Goal: Task Accomplishment & Management: Use online tool/utility

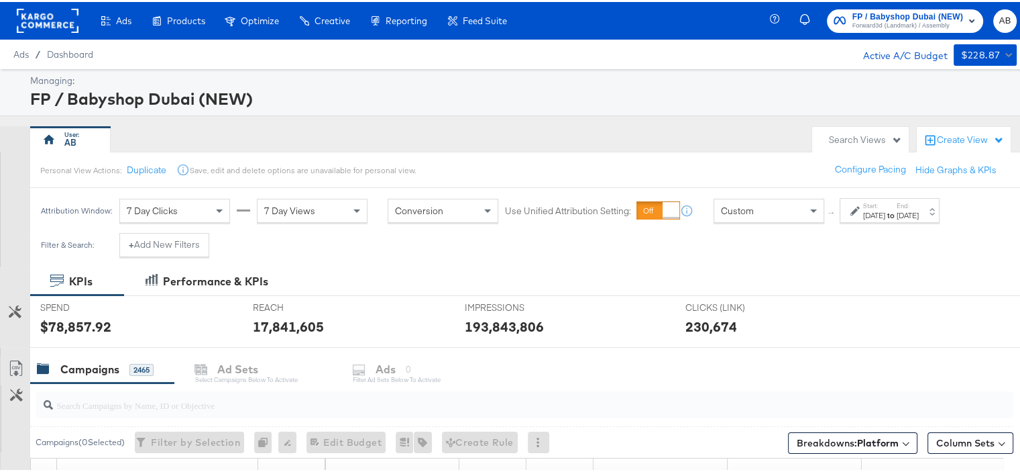
click at [926, 219] on div "Start: [DATE] to End: [DATE]" at bounding box center [890, 208] width 100 height 25
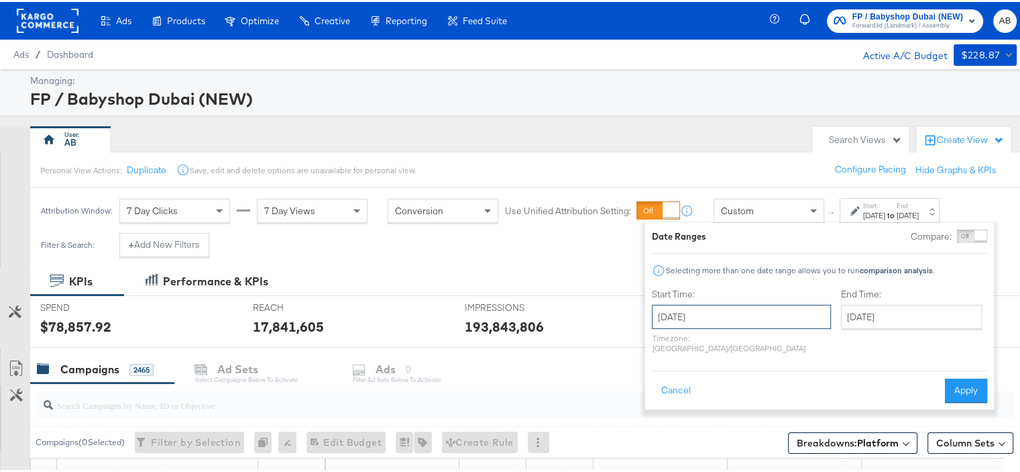
click at [729, 316] on input "[DATE]" at bounding box center [741, 315] width 179 height 24
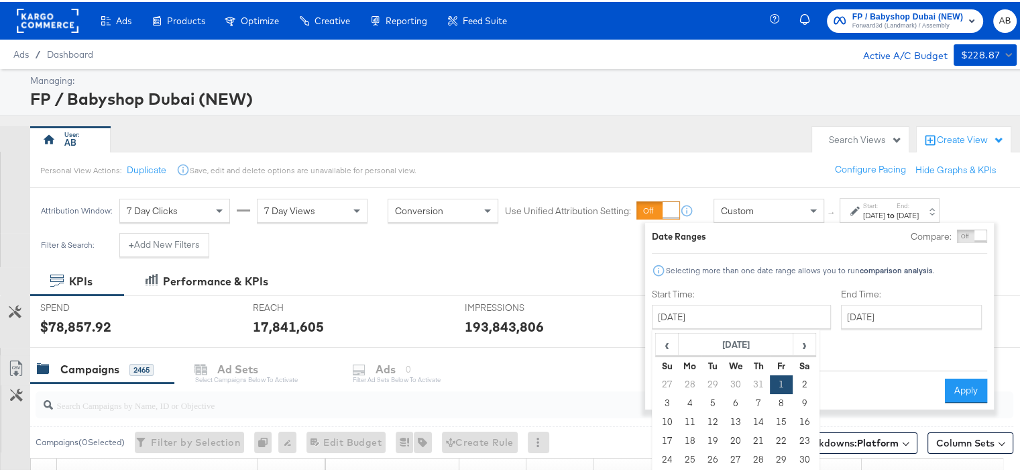
click at [783, 380] on td "1" at bounding box center [781, 382] width 23 height 19
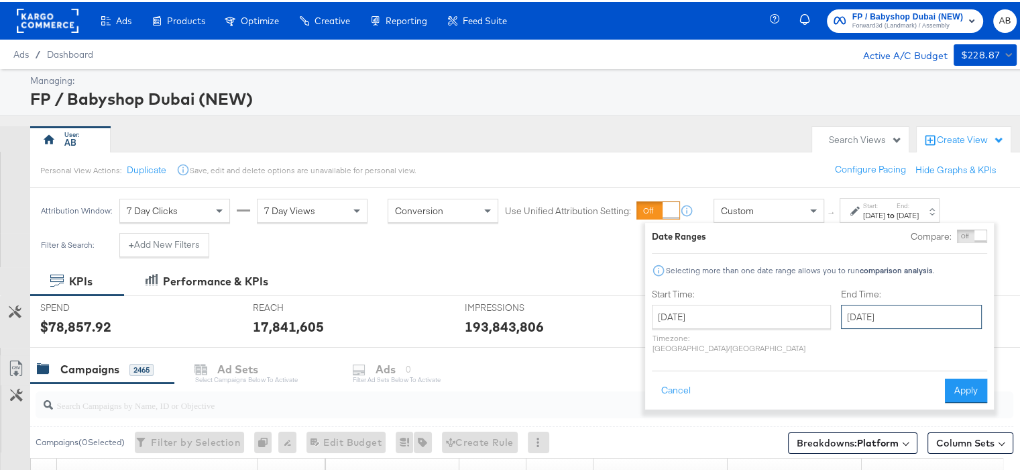
click at [885, 310] on input "[DATE]" at bounding box center [911, 315] width 141 height 24
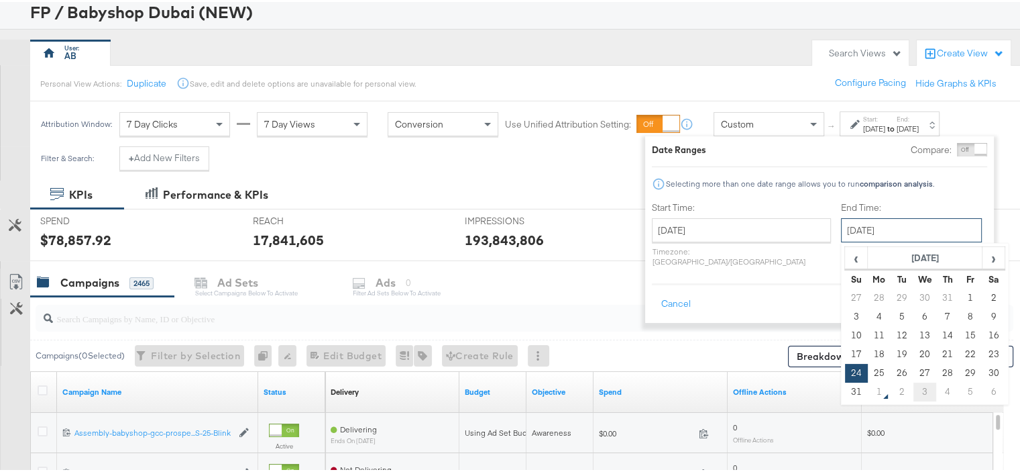
scroll to position [134, 0]
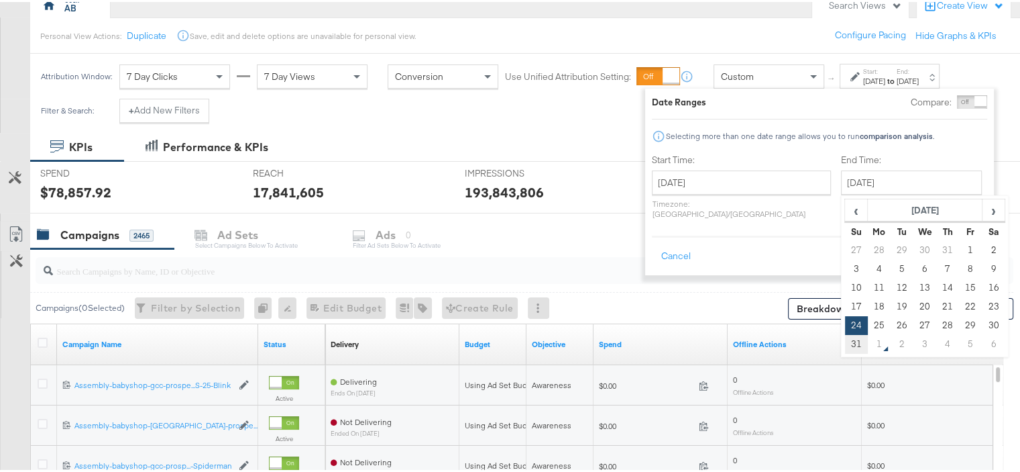
click at [845, 345] on td "31" at bounding box center [856, 342] width 23 height 19
type input "[DATE]"
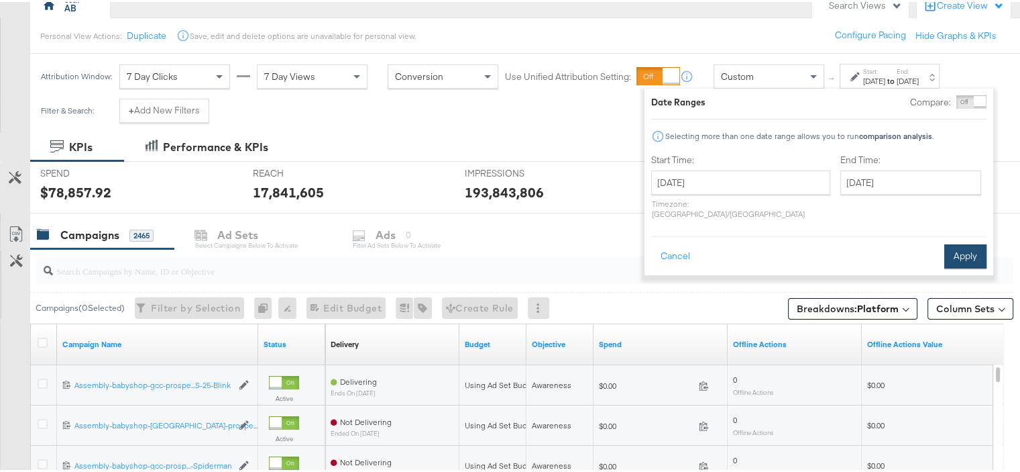
click at [969, 247] on button "Apply" at bounding box center [965, 254] width 42 height 24
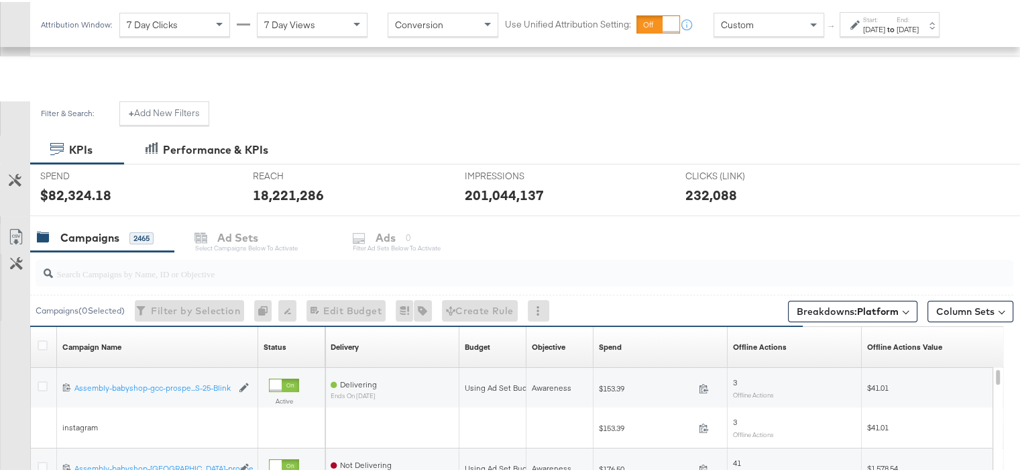
scroll to position [201, 0]
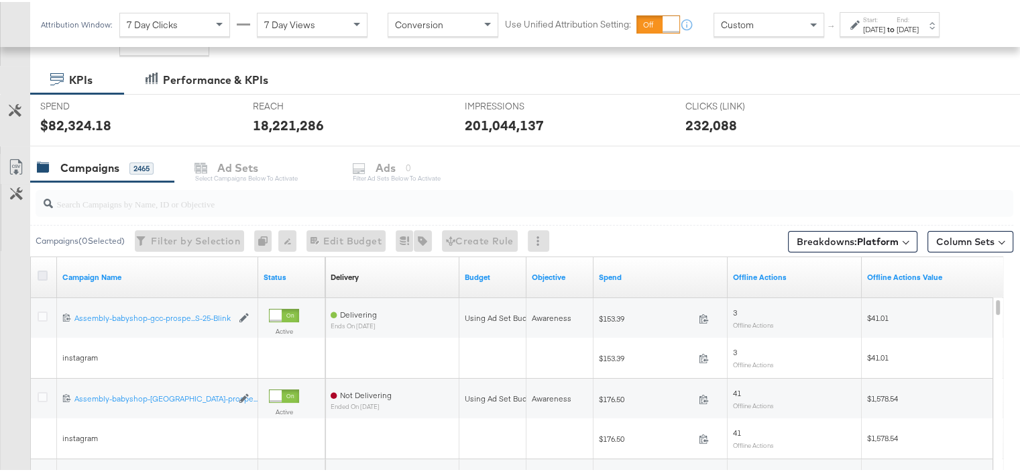
click at [40, 276] on icon at bounding box center [43, 273] width 10 height 10
click at [0, 0] on input "checkbox" at bounding box center [0, 0] width 0 height 0
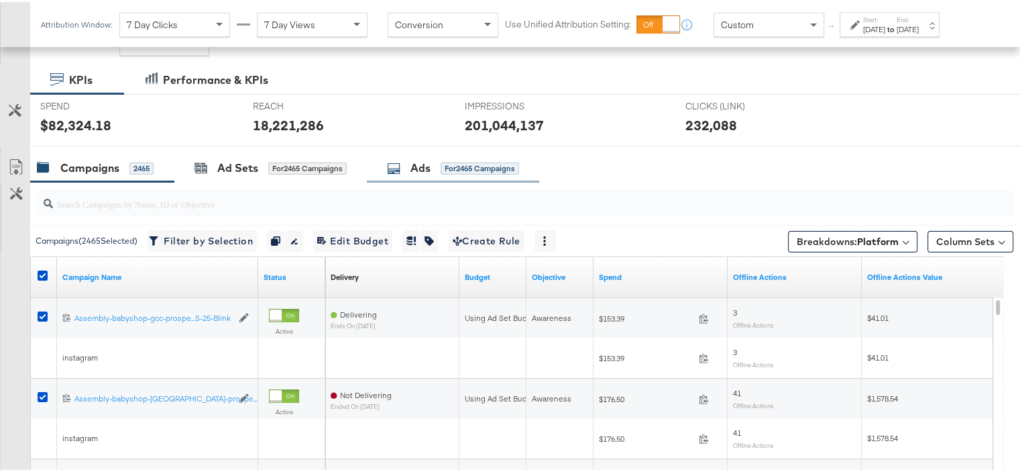
click at [427, 170] on div "Ads" at bounding box center [421, 165] width 20 height 15
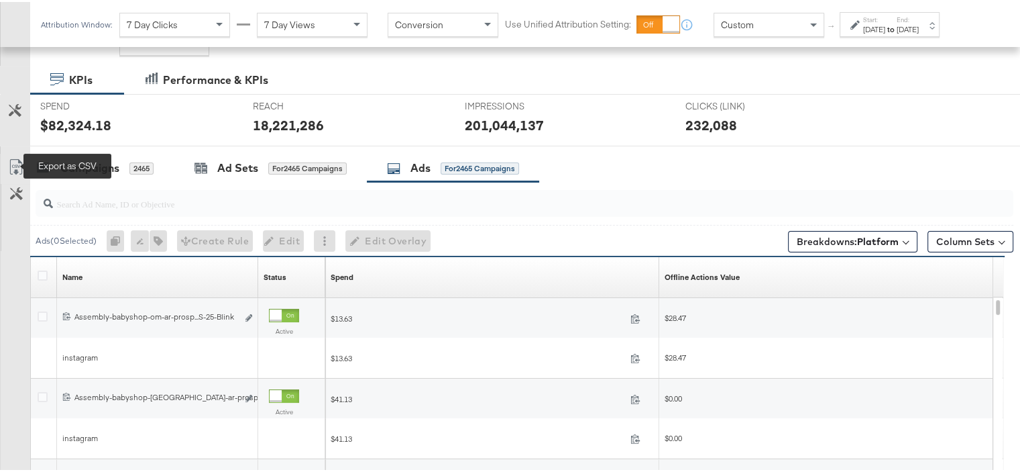
click at [21, 165] on icon at bounding box center [16, 165] width 16 height 16
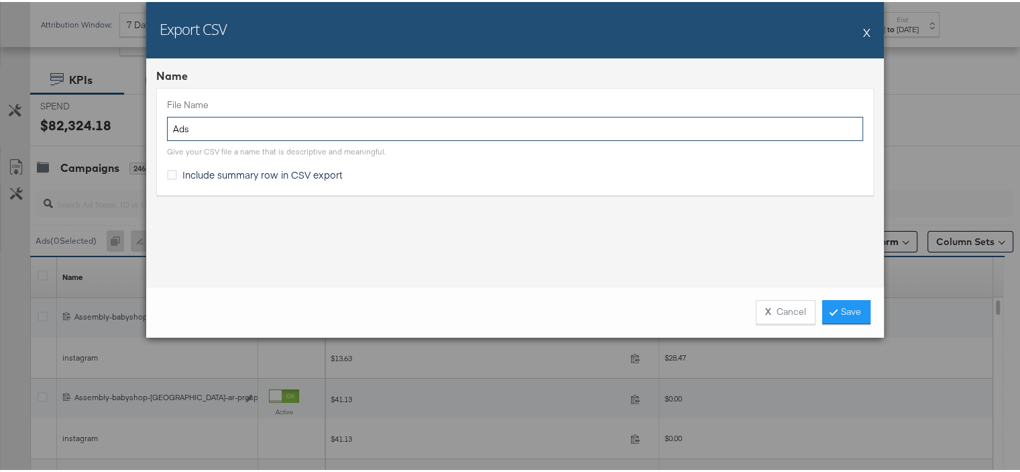
click at [228, 129] on input "Ads" at bounding box center [515, 127] width 696 height 25
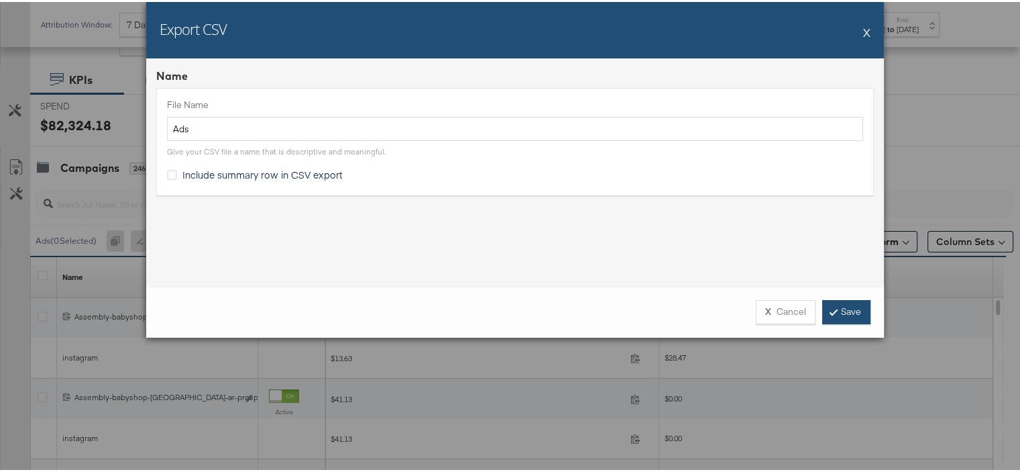
click at [854, 311] on link "Save" at bounding box center [846, 310] width 48 height 24
